Goal: Understand site structure: Understand site structure

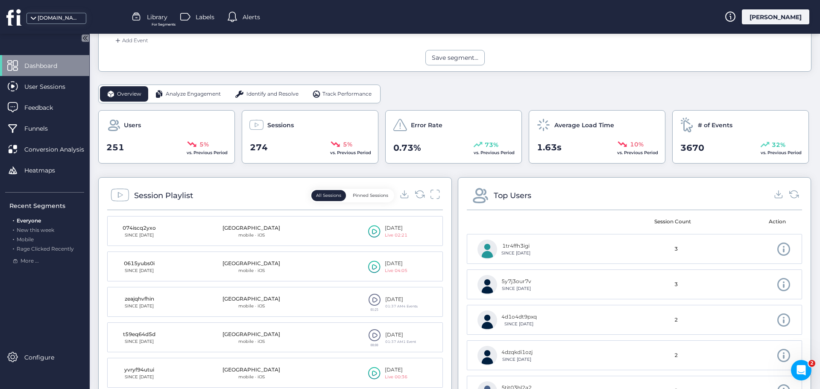
scroll to position [213, 0]
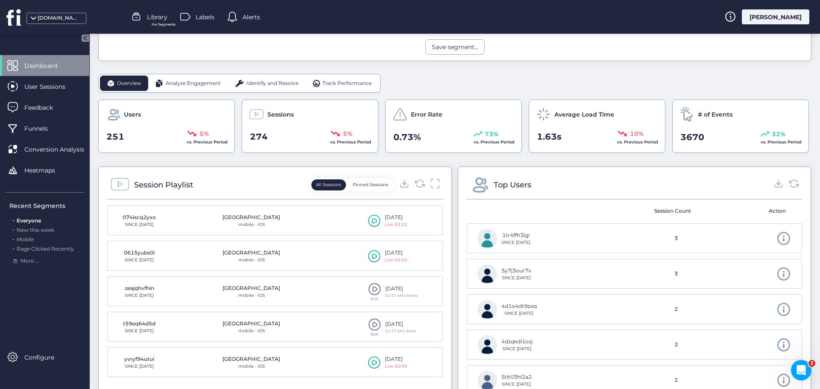
click at [183, 79] on span "Analyze Engagement" at bounding box center [193, 83] width 55 height 8
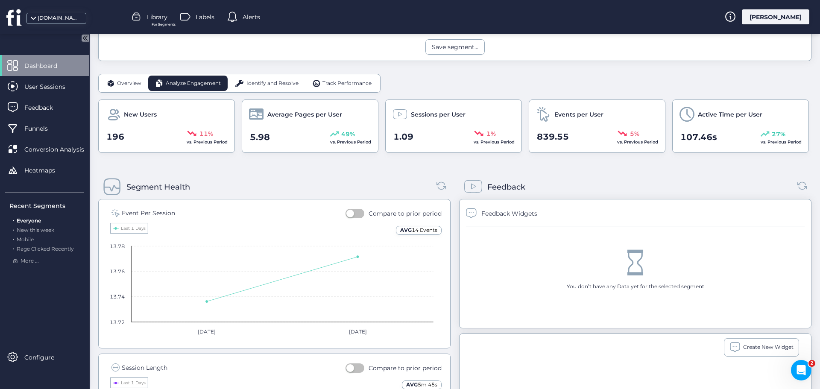
click at [275, 84] on span "Identify and Resolve" at bounding box center [272, 83] width 52 height 8
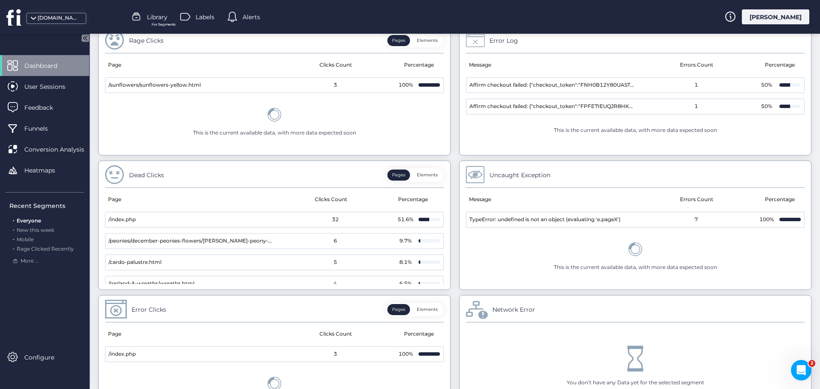
scroll to position [323, 0]
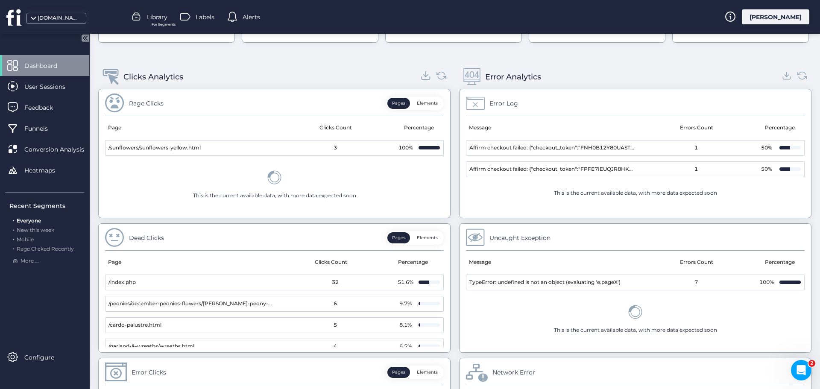
click at [426, 74] on icon at bounding box center [426, 74] width 0 height 6
click at [784, 75] on icon at bounding box center [786, 75] width 5 height 2
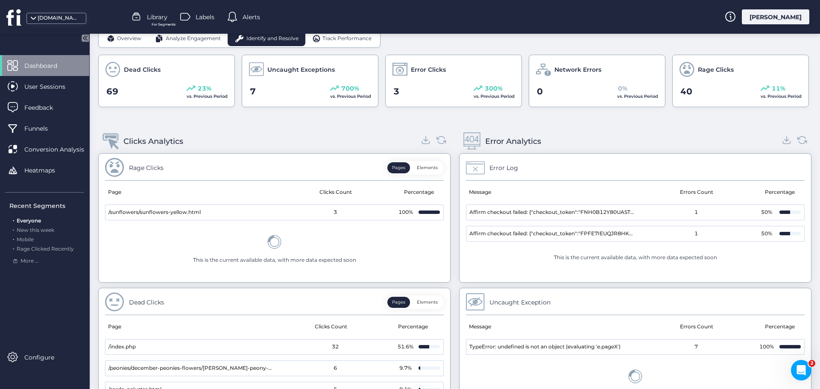
scroll to position [152, 0]
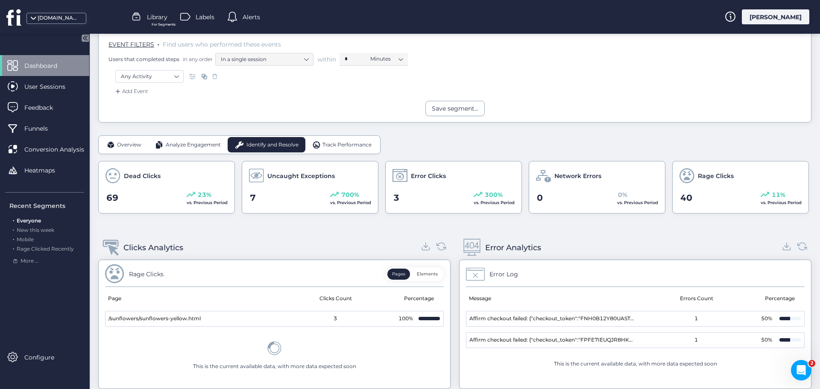
click at [335, 139] on div "Track Performance" at bounding box center [341, 144] width 73 height 15
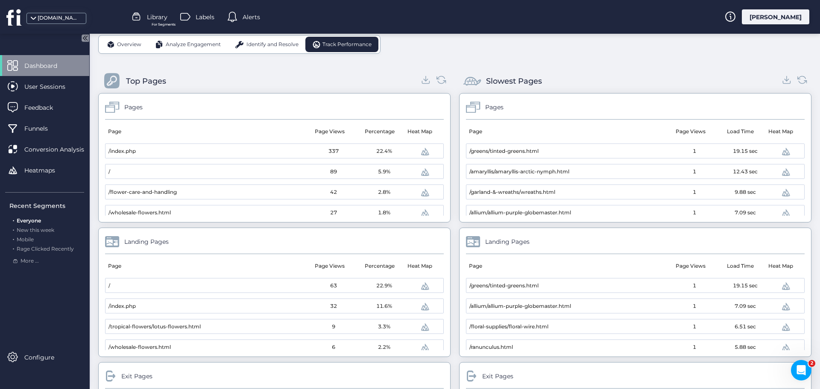
scroll to position [237, 0]
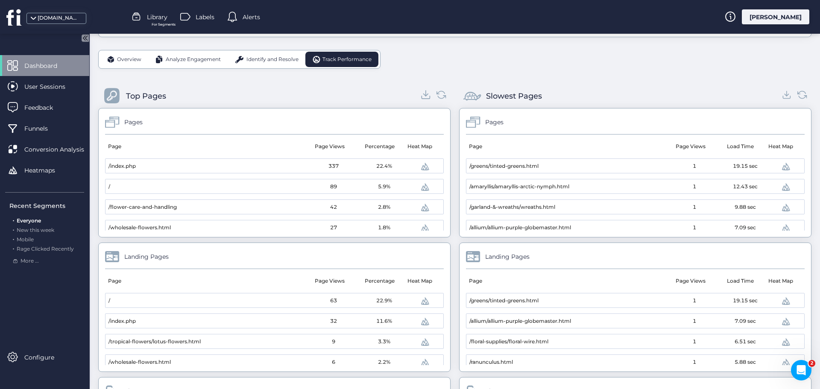
click at [425, 95] on icon at bounding box center [426, 95] width 12 height 12
click at [781, 93] on icon at bounding box center [787, 95] width 12 height 12
